Goal: Task Accomplishment & Management: Use online tool/utility

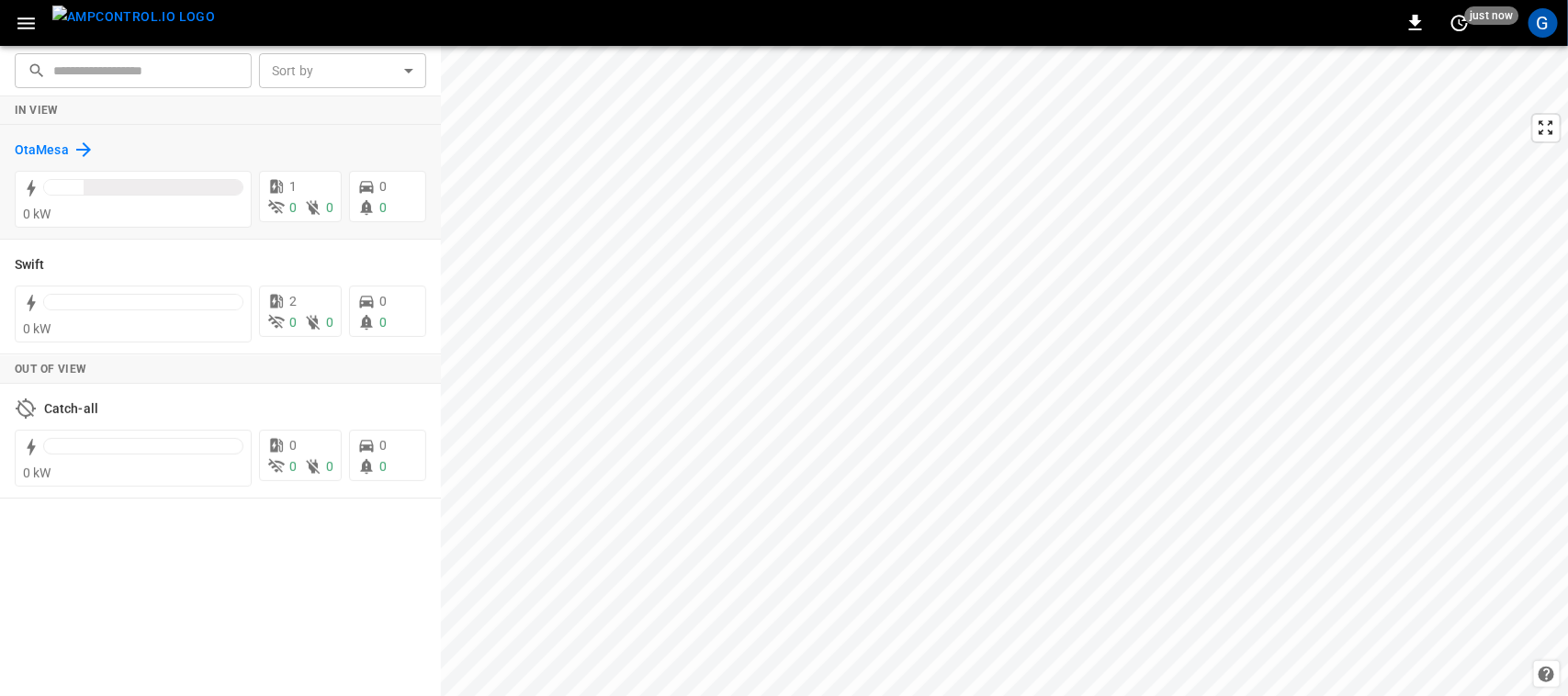
click at [40, 147] on h6 "OtaMesa" at bounding box center [42, 151] width 55 height 20
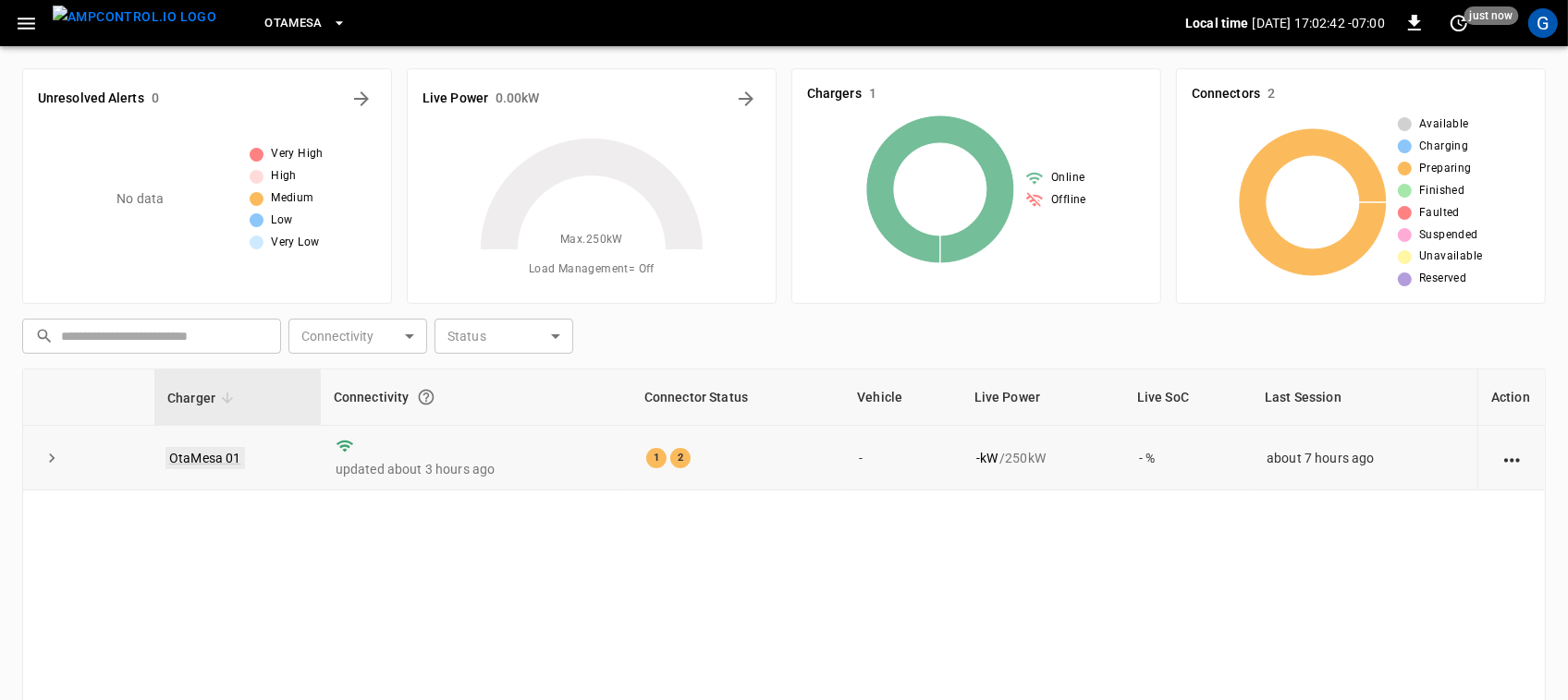
click at [222, 460] on link "OtaMesa 01" at bounding box center [205, 458] width 79 height 22
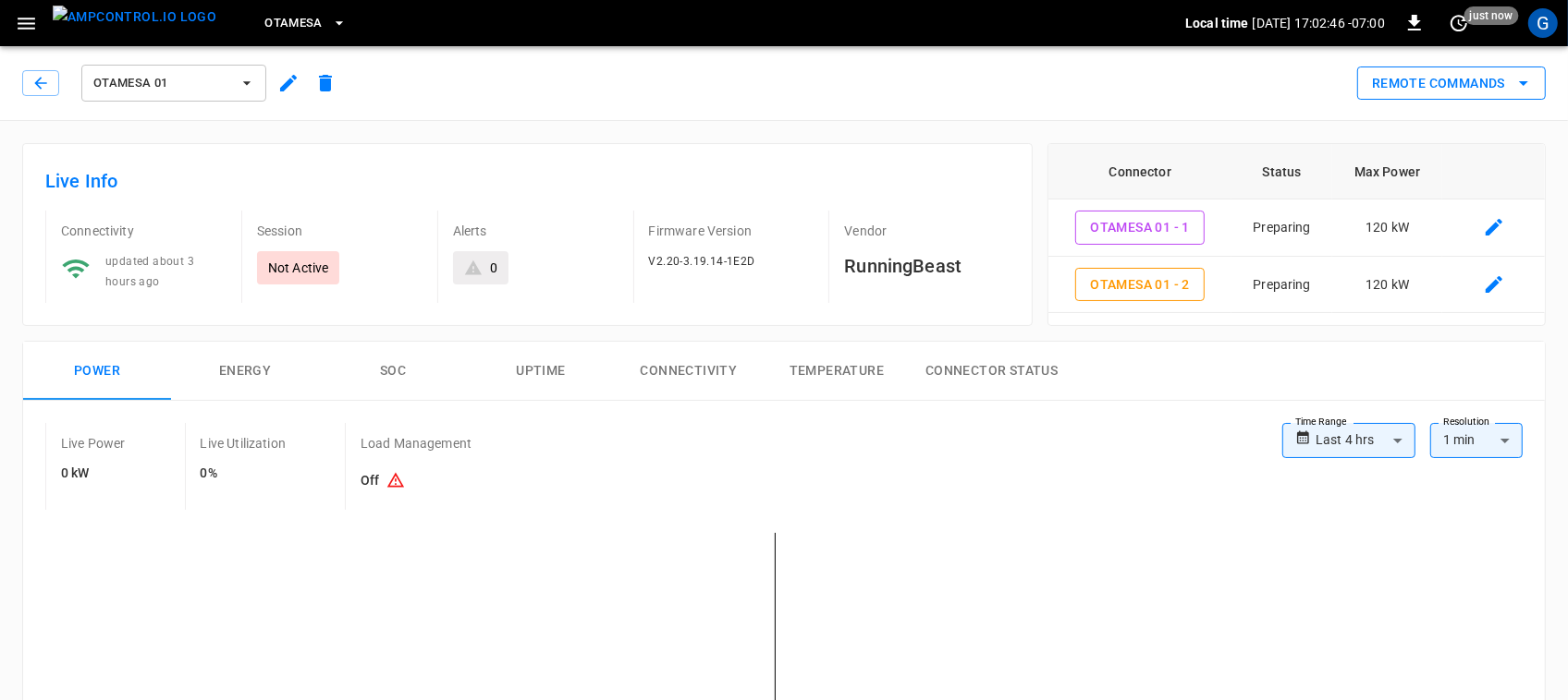
click at [1391, 68] on button "Remote Commands" at bounding box center [1451, 84] width 189 height 34
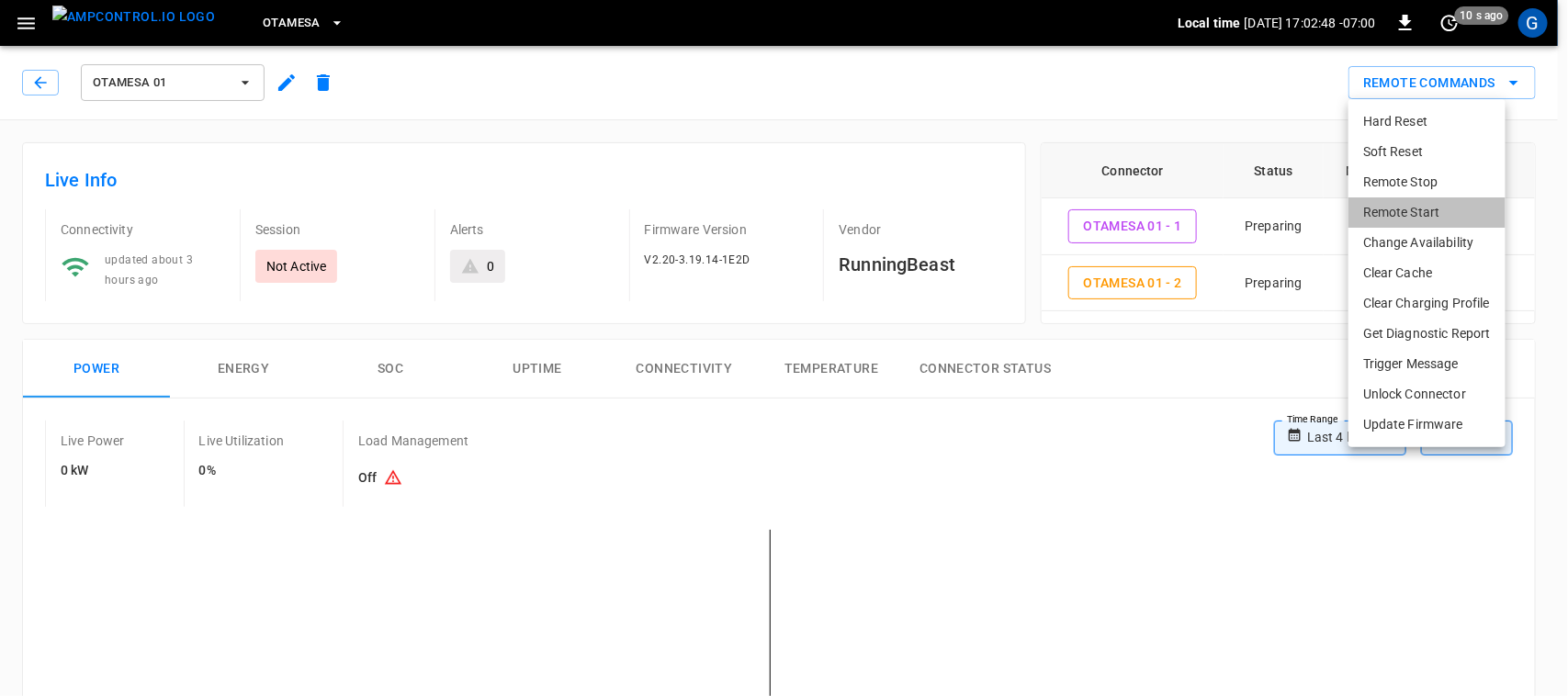
click at [1389, 208] on li "Remote Start" at bounding box center [1427, 213] width 157 height 31
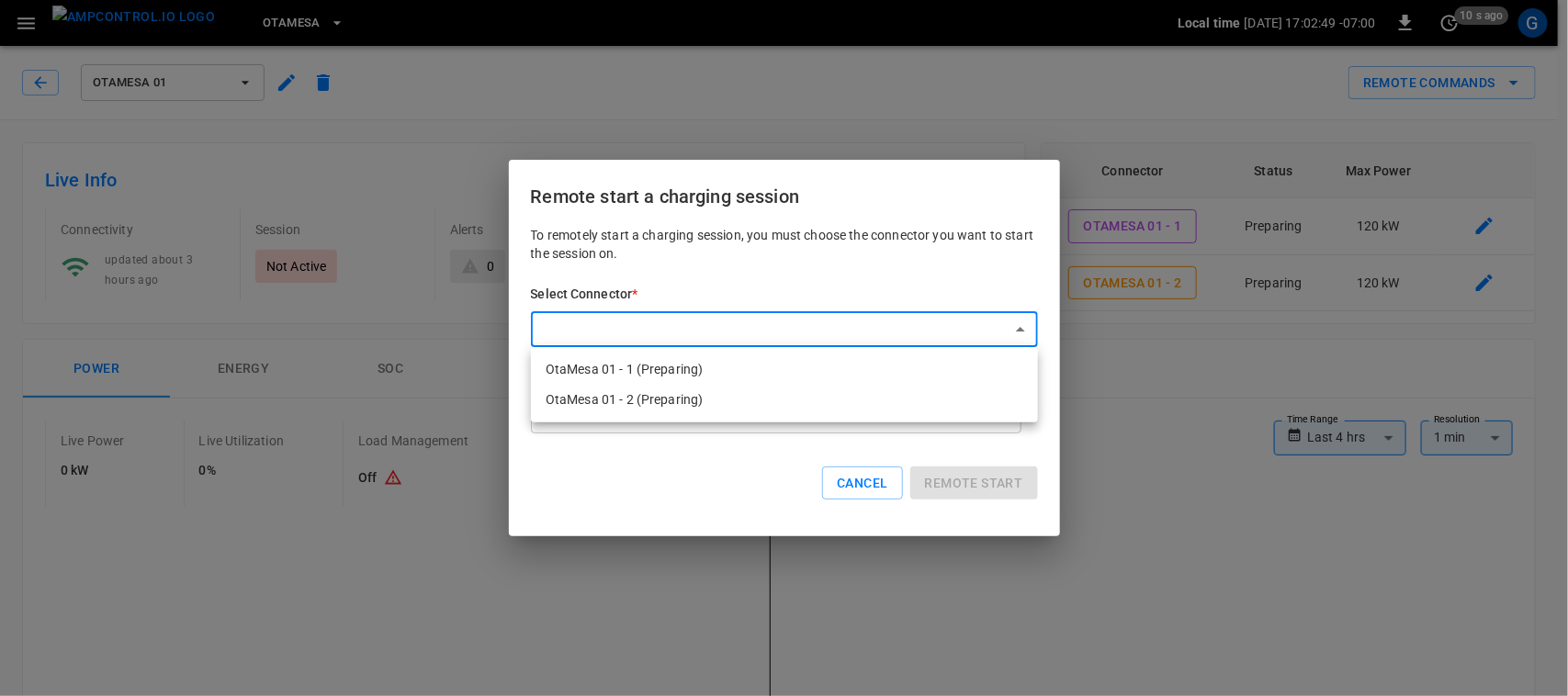
click at [903, 368] on li "OtaMesa 01 - 1 (Preparing)" at bounding box center [784, 370] width 507 height 31
type input "**********"
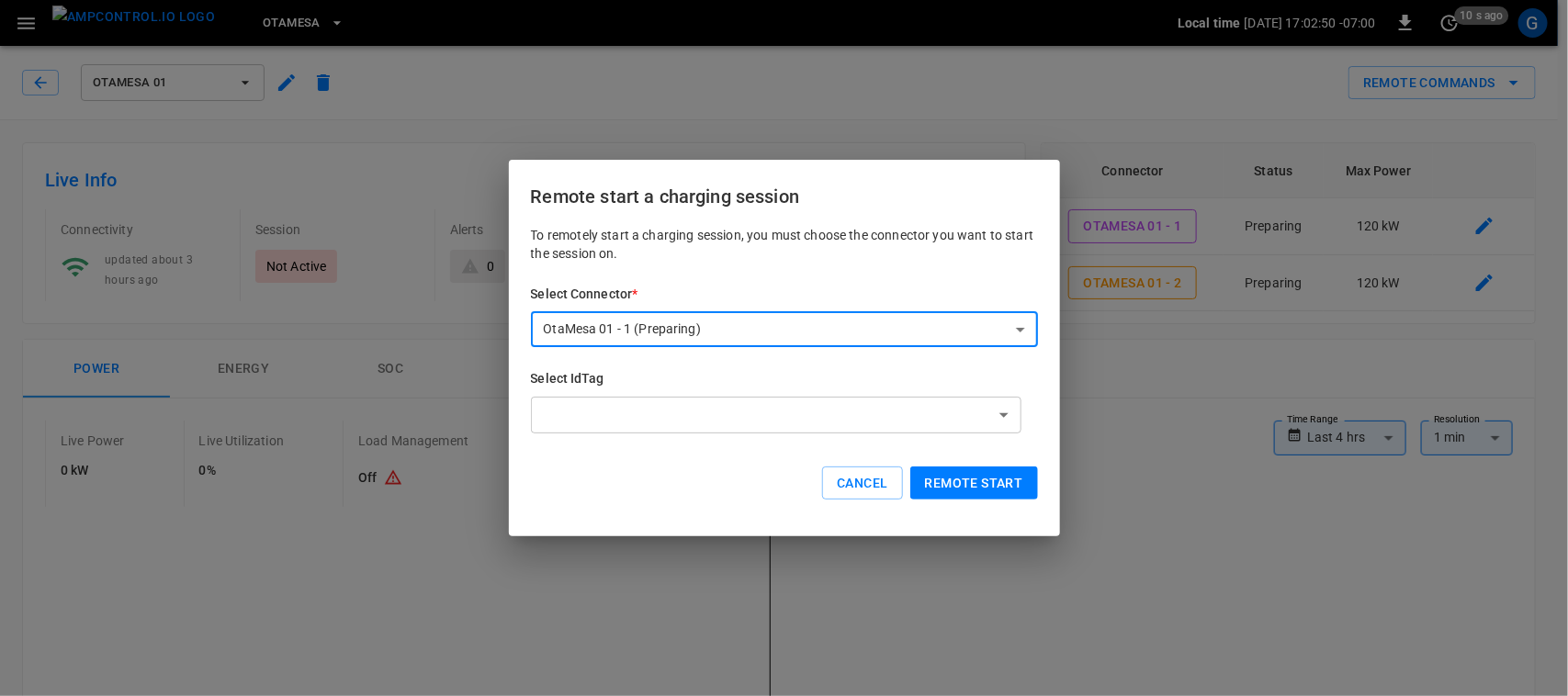
click at [951, 473] on button "Remote start" at bounding box center [974, 483] width 128 height 34
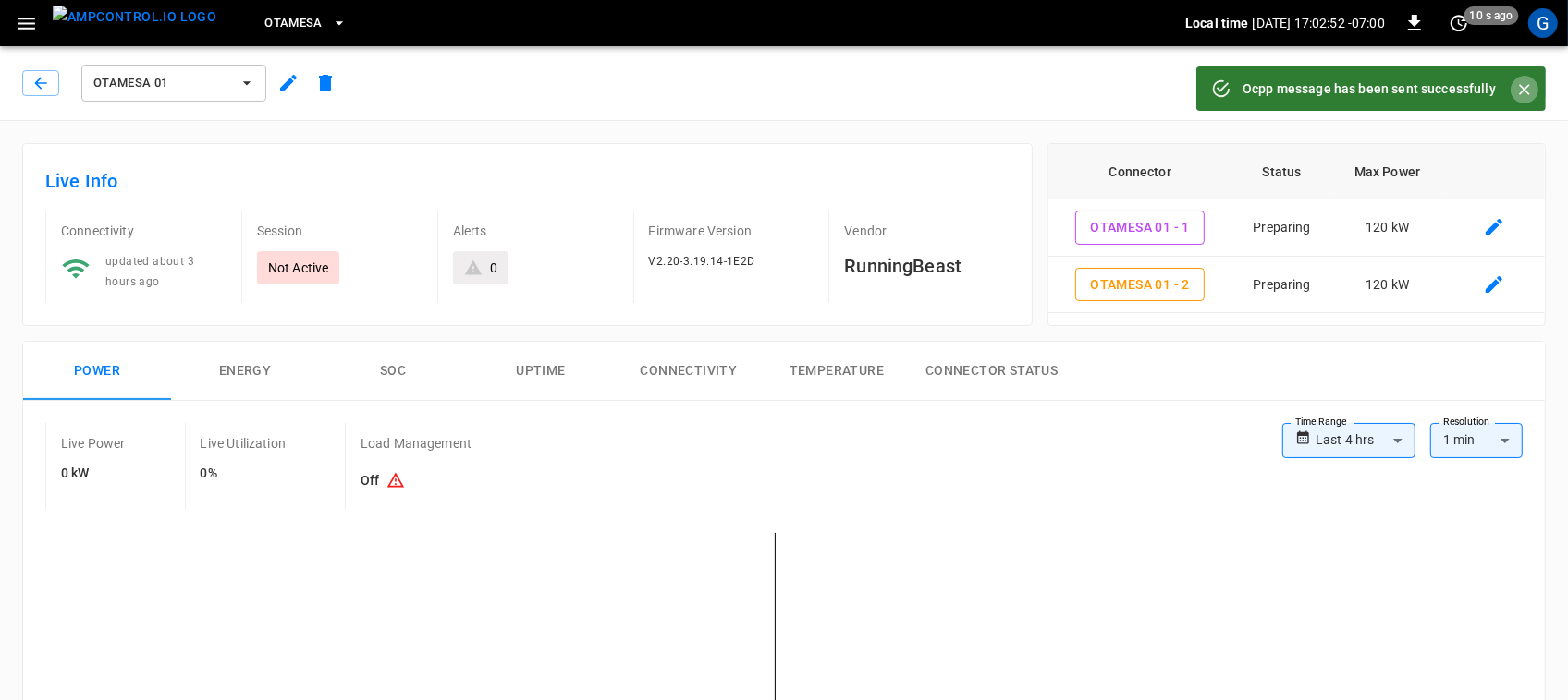
click at [1535, 85] on button "Close" at bounding box center [1524, 90] width 28 height 28
click at [1535, 85] on button "Remote Commands" at bounding box center [1451, 84] width 189 height 34
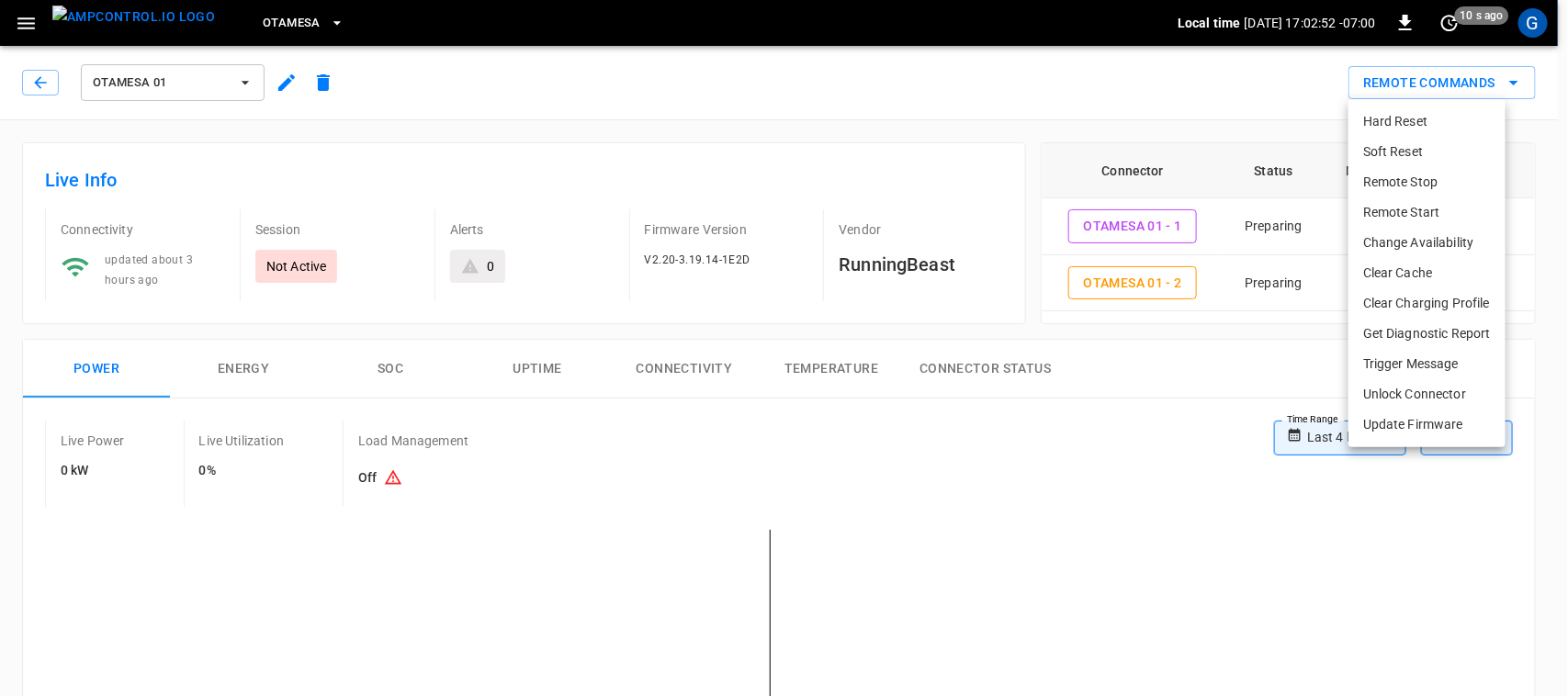
click at [1525, 84] on div at bounding box center [784, 348] width 1568 height 696
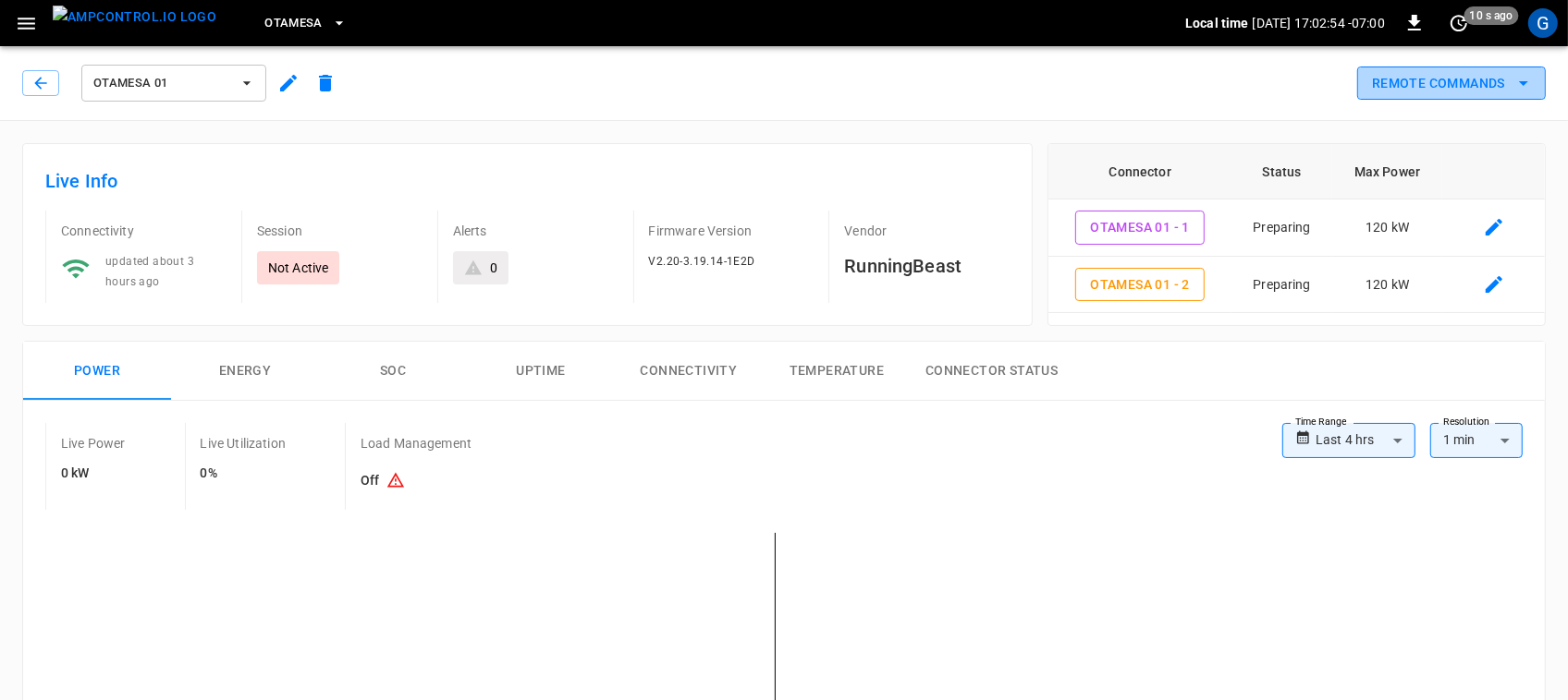
click at [1477, 98] on button "Remote Commands" at bounding box center [1451, 84] width 189 height 34
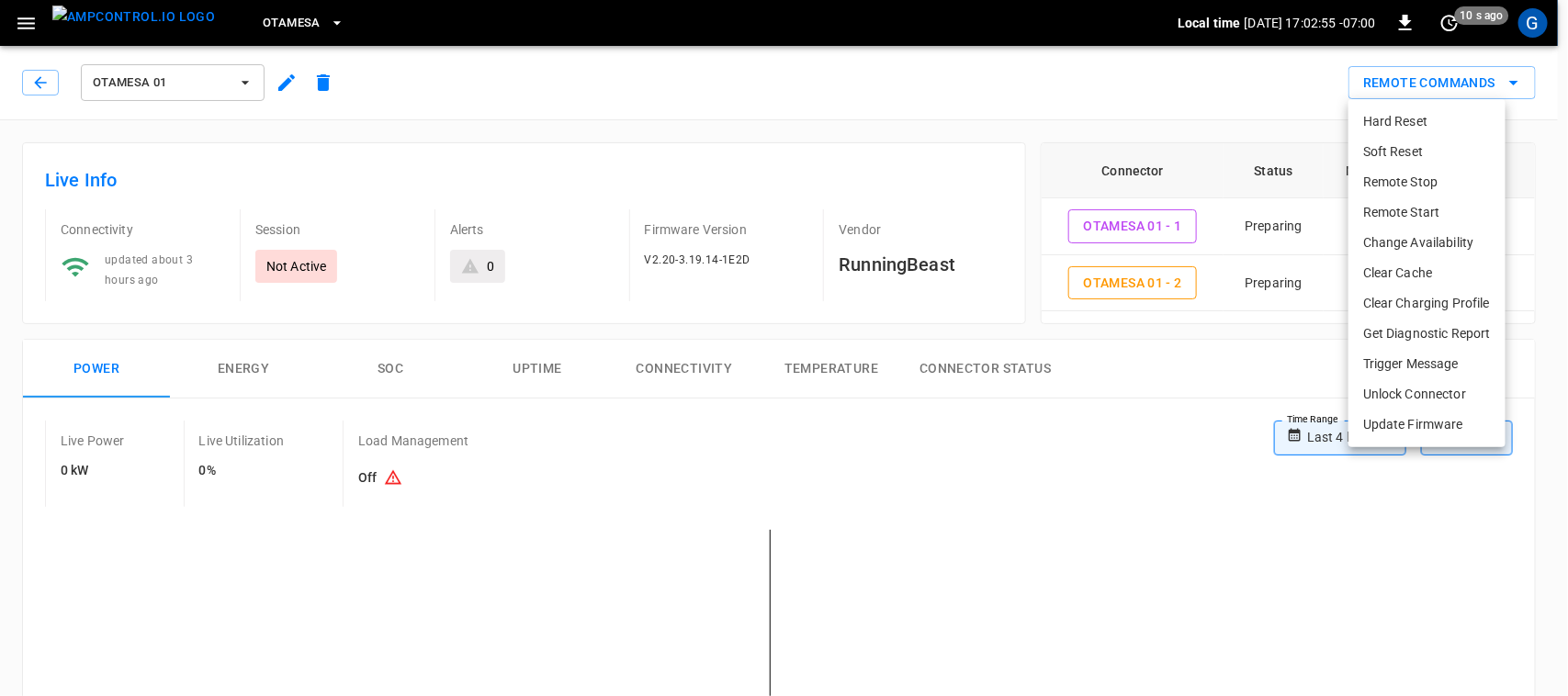
click at [1428, 212] on li "Remote Start" at bounding box center [1427, 213] width 157 height 31
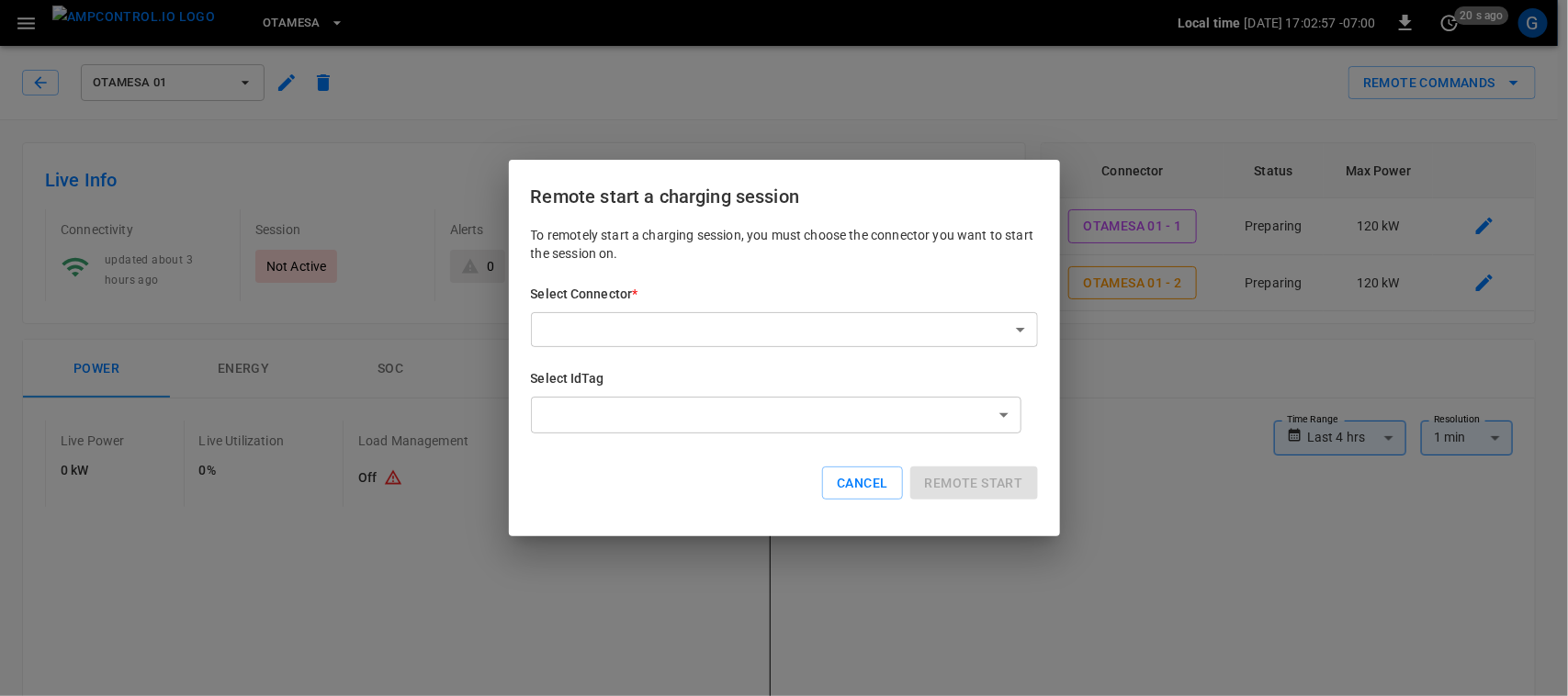
drag, startPoint x: 1000, startPoint y: 310, endPoint x: 986, endPoint y: 317, distance: 15.7
click at [986, 317] on div "Select Connector * ​ ​" at bounding box center [784, 316] width 507 height 63
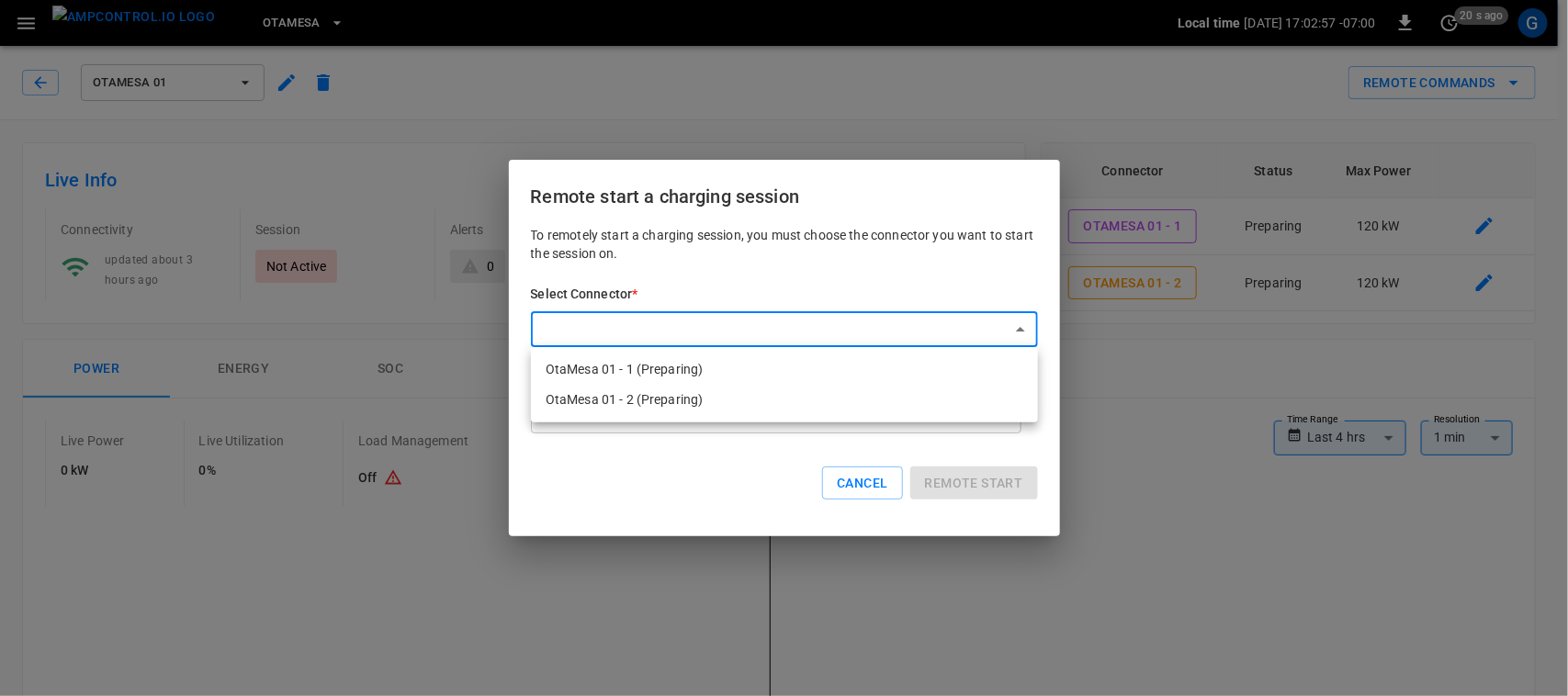
click at [811, 401] on li "OtaMesa 01 - 2 (Preparing)" at bounding box center [784, 400] width 507 height 31
type input "**********"
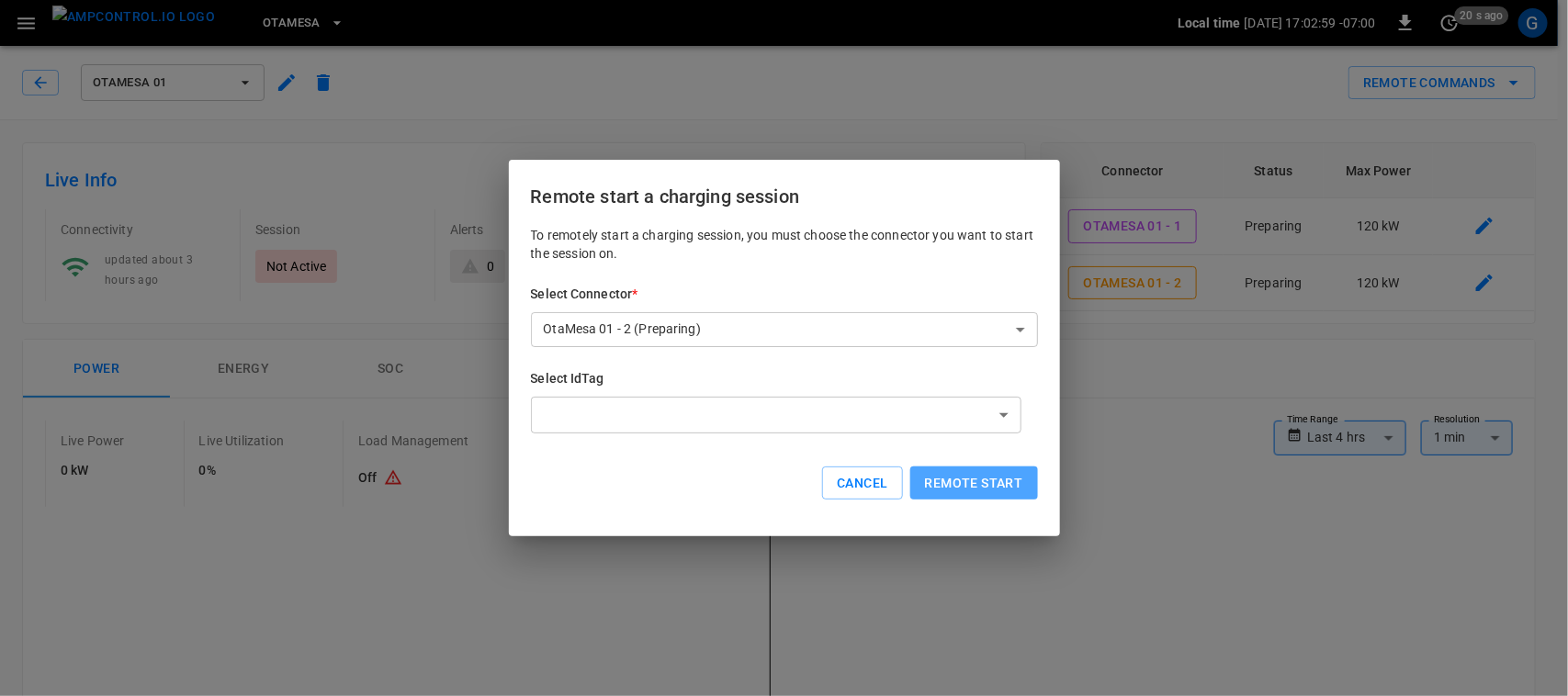
click at [939, 485] on button "Remote start" at bounding box center [974, 483] width 128 height 34
